Goal: Find specific page/section: Find specific page/section

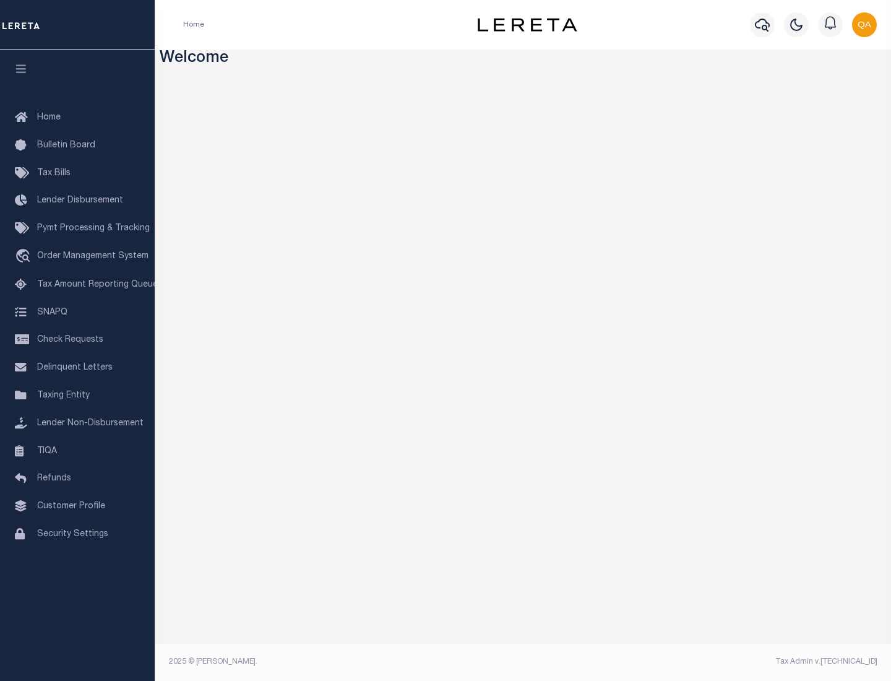
click at [77, 450] on link "TIQA" at bounding box center [77, 451] width 155 height 28
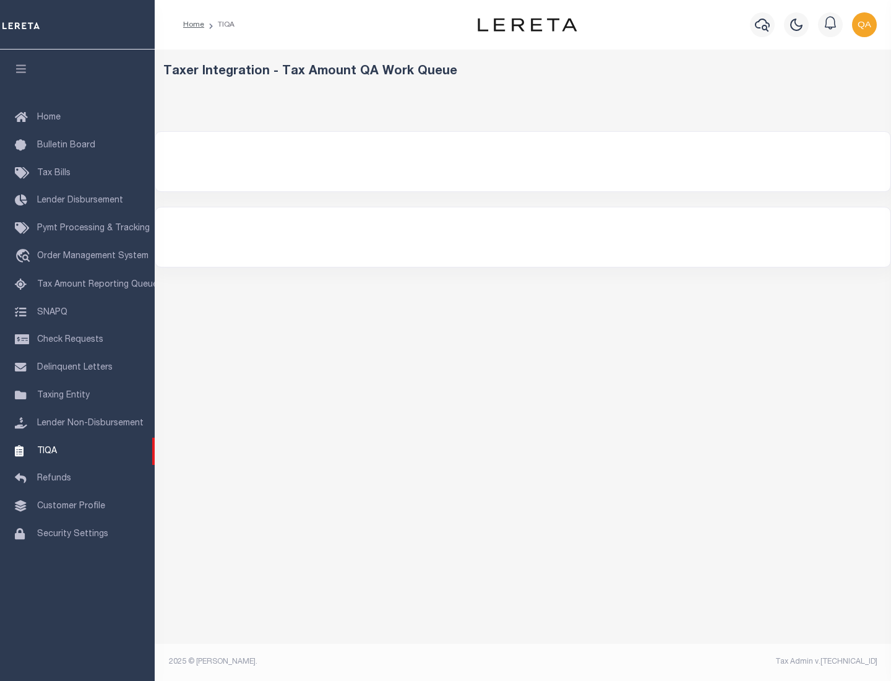
select select "200"
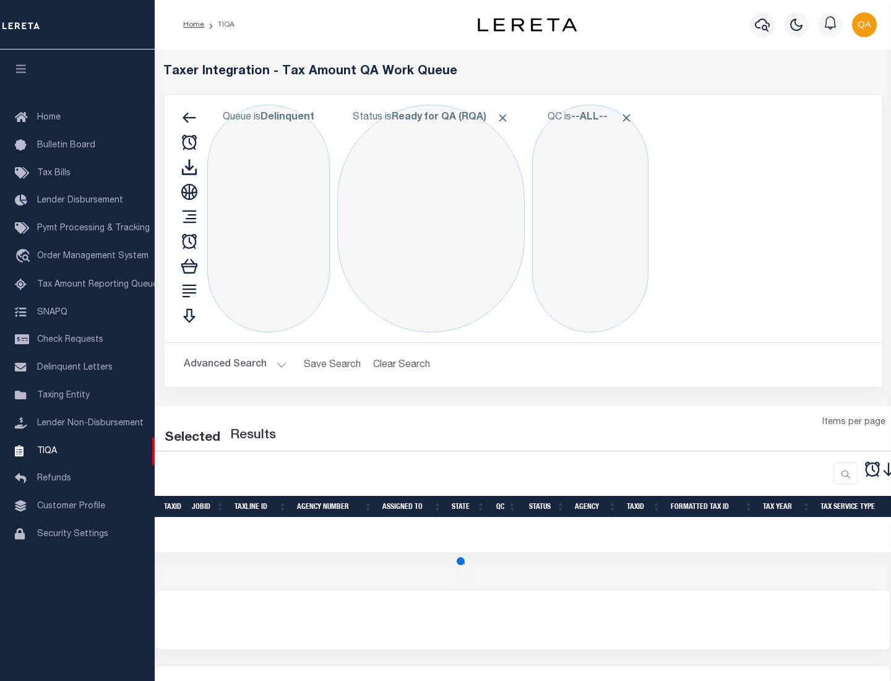
select select "200"
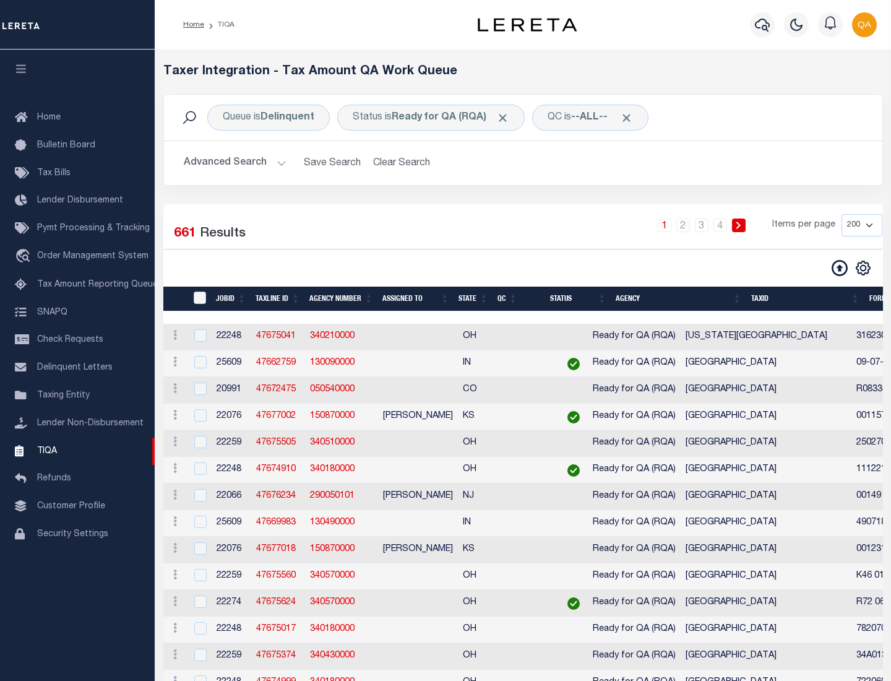
click at [507, 118] on span "Click to Remove" at bounding box center [502, 117] width 13 height 13
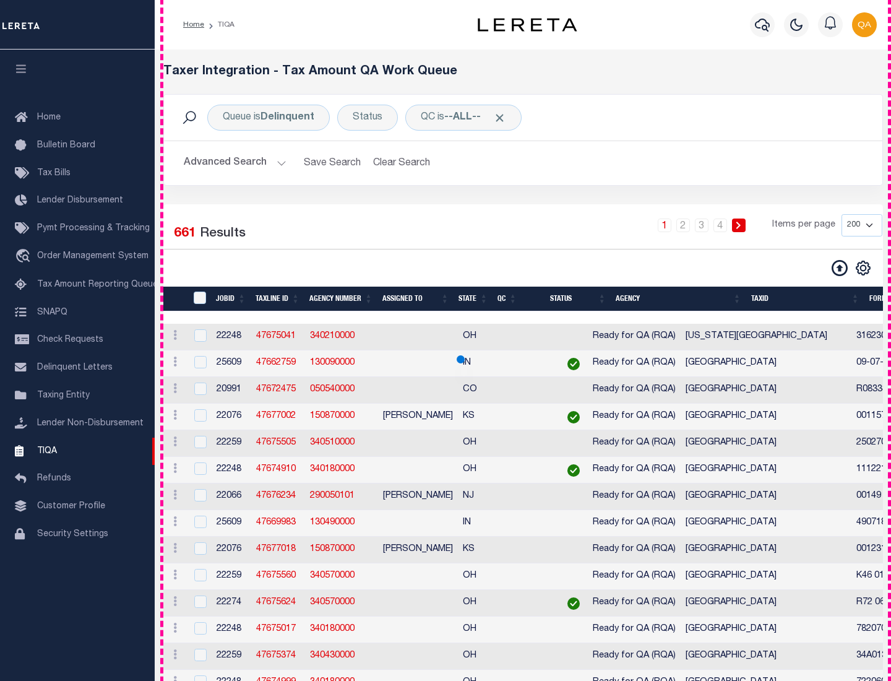
scroll to position [2643, 0]
